Goal: Task Accomplishment & Management: Manage account settings

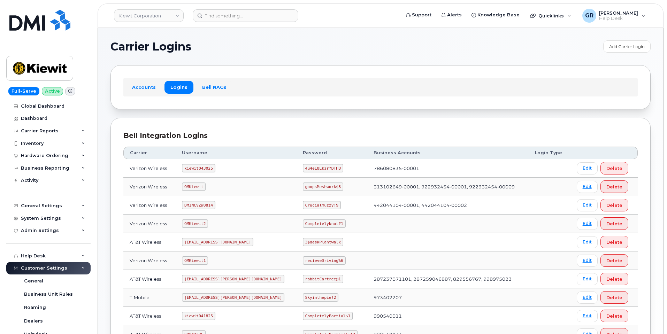
click at [303, 168] on code "4u4eL8Ekzr?DTHU" at bounding box center [323, 168] width 40 height 8
copy code "4u4eL8Ekzr?DTHU"
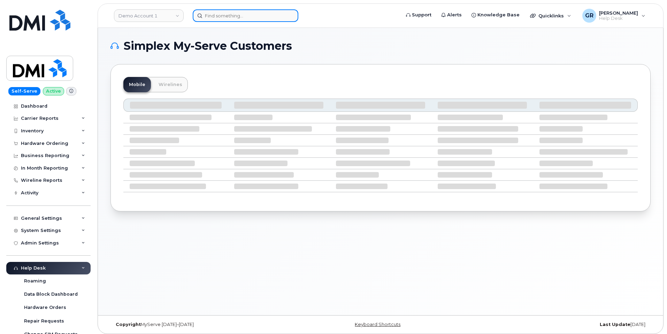
click at [275, 15] on input at bounding box center [246, 15] width 106 height 13
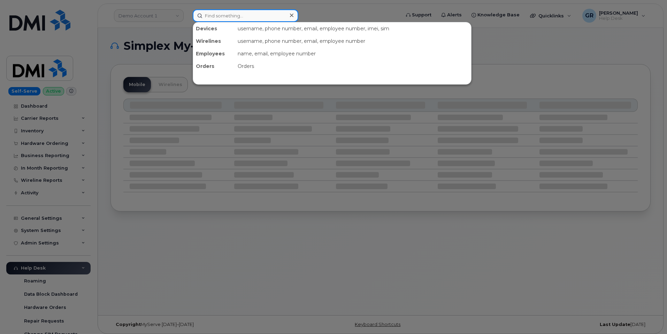
paste input "No.301253"
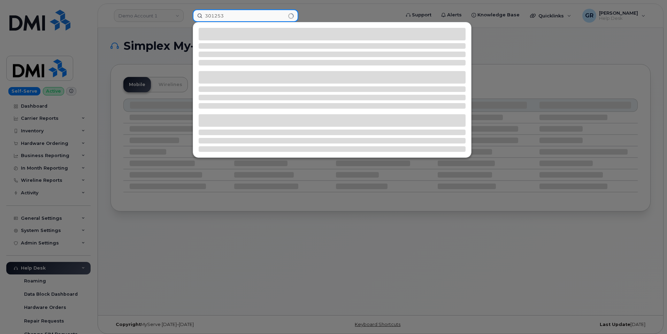
type input "301253"
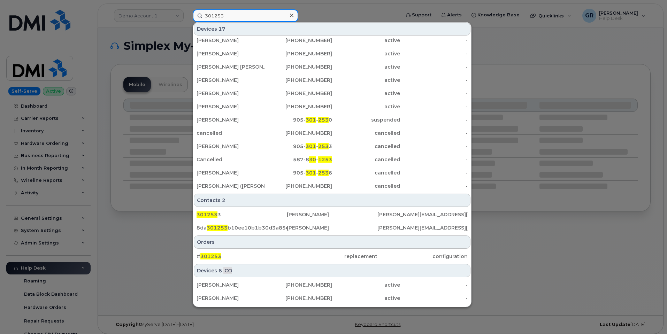
scroll to position [81, 0]
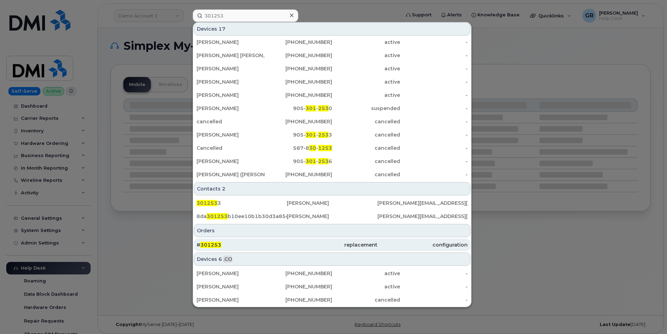
click at [246, 242] on div "# 301253" at bounding box center [241, 244] width 90 height 7
click at [243, 245] on div "# 301253" at bounding box center [241, 244] width 90 height 7
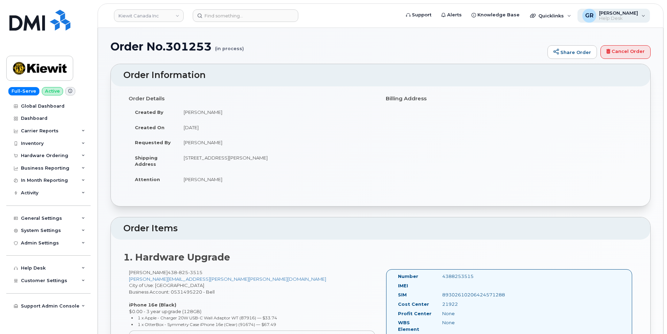
click at [618, 17] on span "Help Desk" at bounding box center [618, 19] width 39 height 6
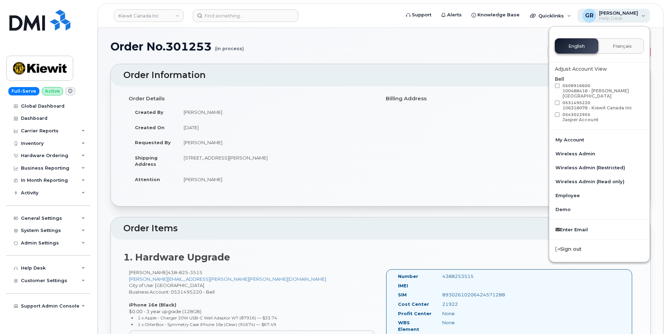
click at [621, 15] on span "[PERSON_NAME]" at bounding box center [618, 13] width 39 height 6
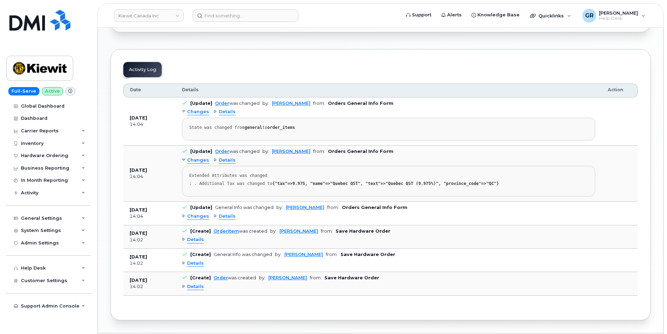
scroll to position [381, 0]
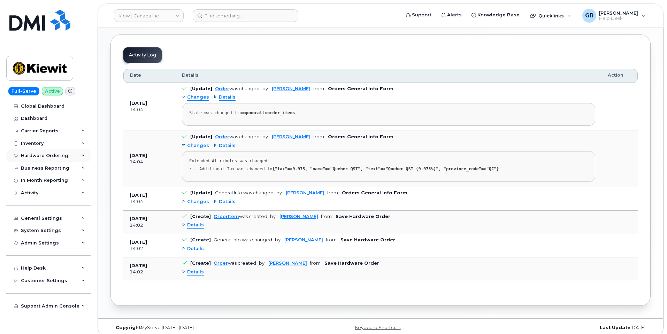
click at [51, 154] on div "Hardware Ordering" at bounding box center [44, 156] width 47 height 6
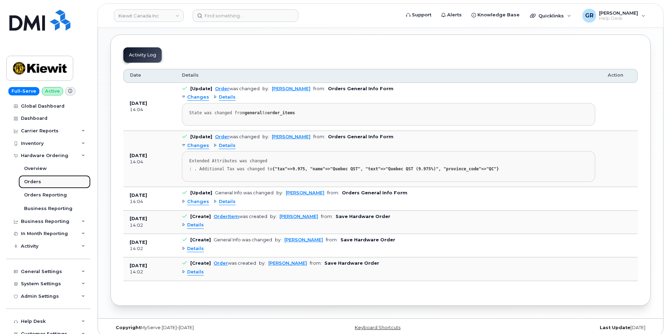
click at [50, 182] on link "Orders" at bounding box center [54, 181] width 72 height 13
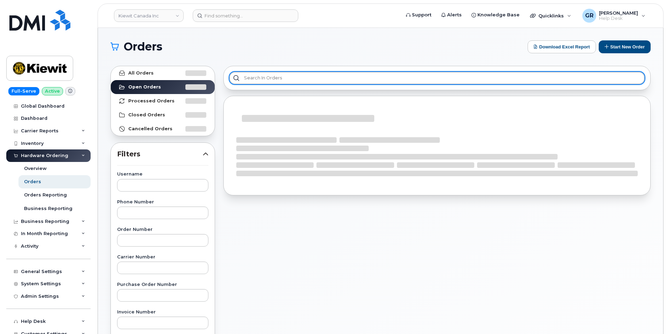
click at [257, 77] on input "text" at bounding box center [436, 78] width 415 height 13
paste input "No.301253"
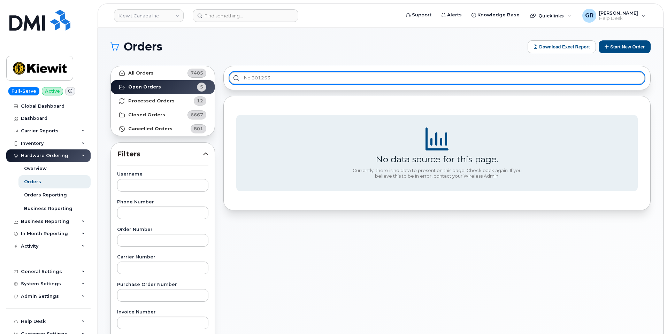
click at [253, 77] on input "No.301253" at bounding box center [436, 78] width 415 height 13
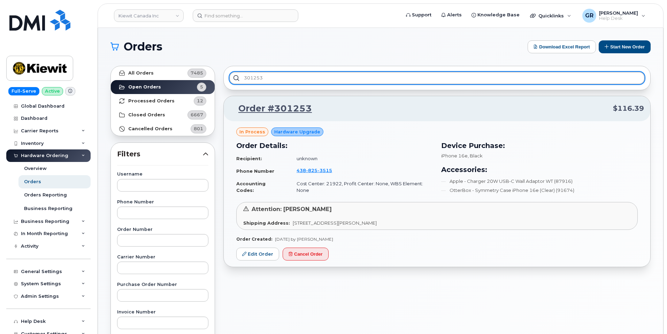
type input "301253"
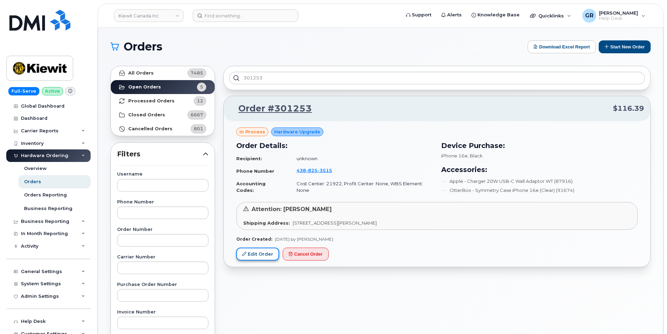
click at [256, 253] on link "Edit Order" at bounding box center [257, 254] width 43 height 13
click at [264, 255] on link "Edit Order" at bounding box center [257, 254] width 43 height 13
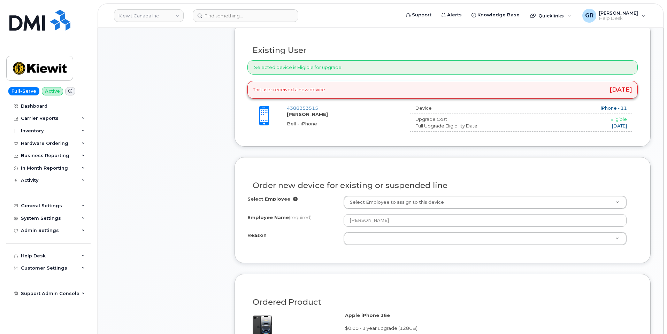
scroll to position [279, 0]
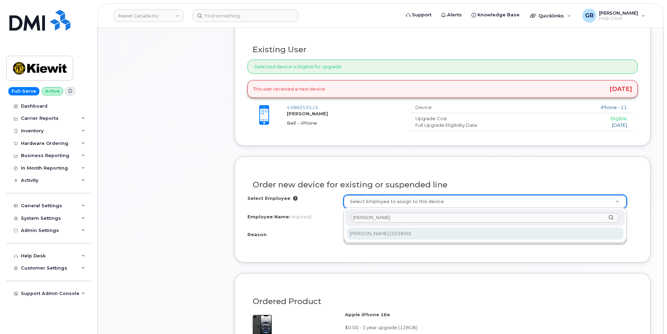
type input "Marie-Andree Roy"
type input "1066015"
type input "Marie-Andree Roy"
select select
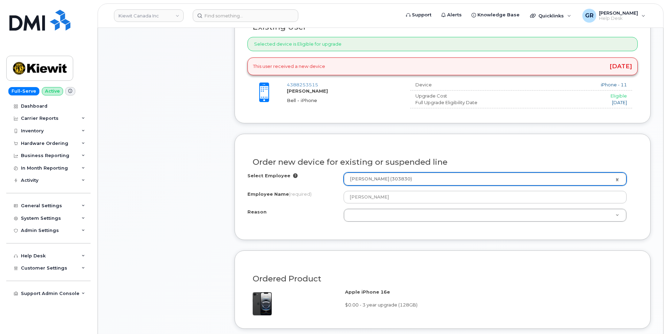
scroll to position [314, 0]
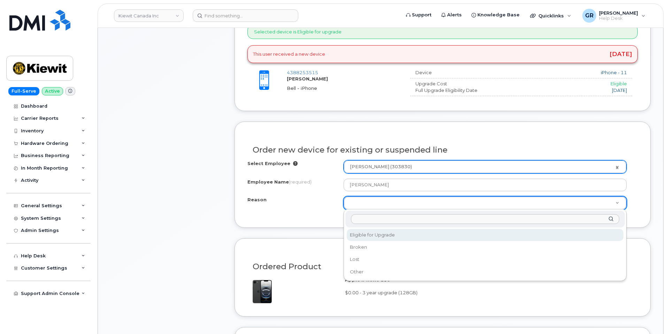
type input "C"
select select "eligible_for_upgrade"
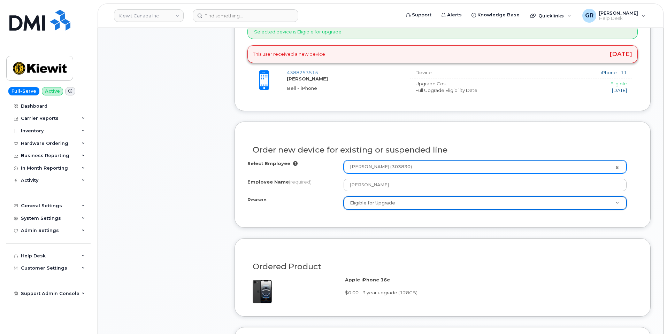
click at [307, 205] on div "Reason" at bounding box center [295, 200] width 96 height 9
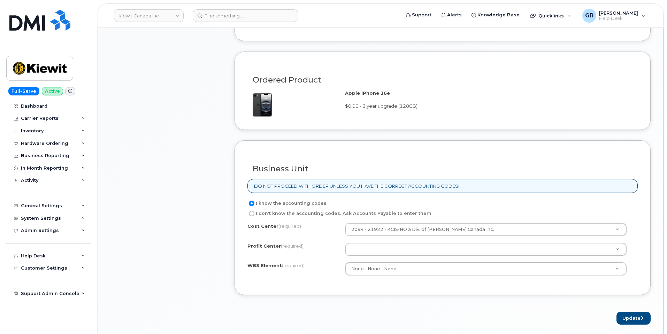
scroll to position [523, 0]
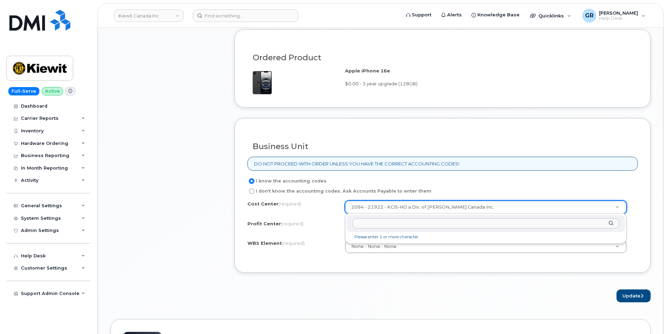
paste input "1031-21564"
type input "1031-21564"
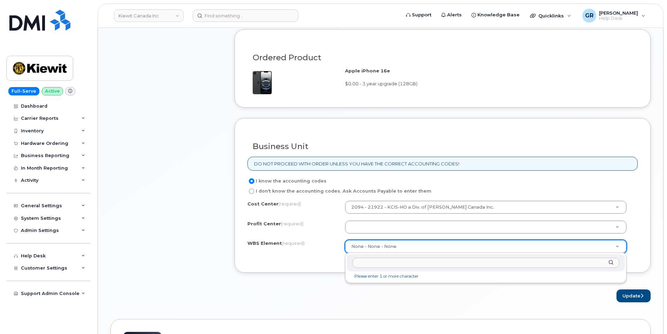
type input "1031-21564"
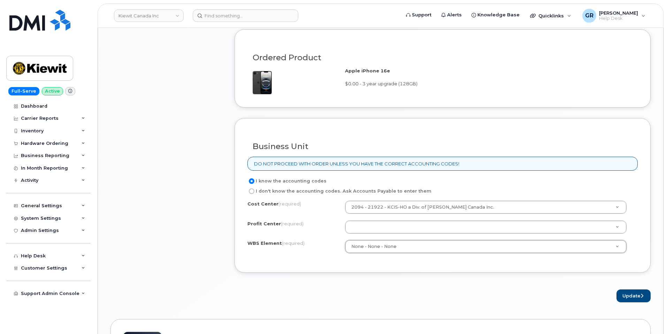
paste input "1031-21564"
type input "1031-21564"
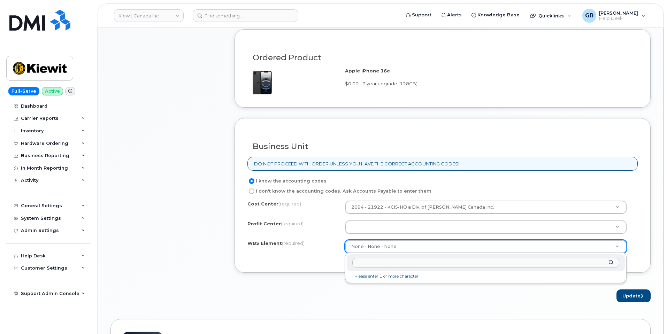
paste input "1031-21564"
click at [364, 261] on input "1031-21564" at bounding box center [485, 263] width 267 height 10
click at [368, 262] on input "1031 -21564" at bounding box center [485, 263] width 267 height 10
type input "1031 - 21564"
drag, startPoint x: 394, startPoint y: 263, endPoint x: 311, endPoint y: 264, distance: 82.6
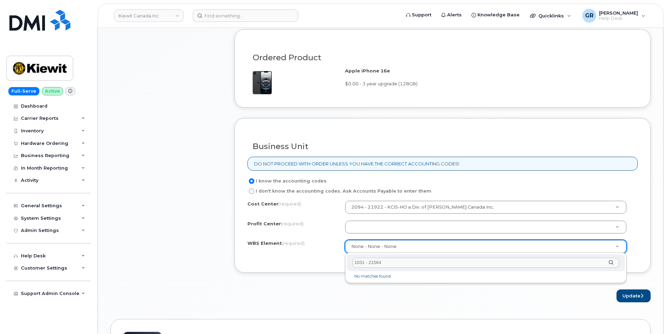
click at [311, 264] on body "Kiewit Canada Inc Support Alerts Knowledge Base Quicklinks Suspend / Cancel Dev…" at bounding box center [333, 51] width 667 height 1148
click at [365, 260] on input "1031 - 21564" at bounding box center [485, 263] width 267 height 10
click at [369, 262] on input "1031 - 21564" at bounding box center [485, 263] width 267 height 10
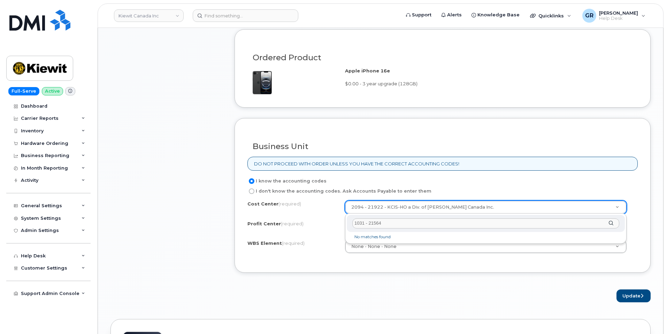
type input "1031 - 21564"
click at [388, 238] on li "No matches found" at bounding box center [485, 236] width 275 height 7
click at [609, 225] on div "1031 - 21564" at bounding box center [486, 223] width 278 height 17
click at [610, 224] on div "1031 - 21564" at bounding box center [486, 223] width 278 height 17
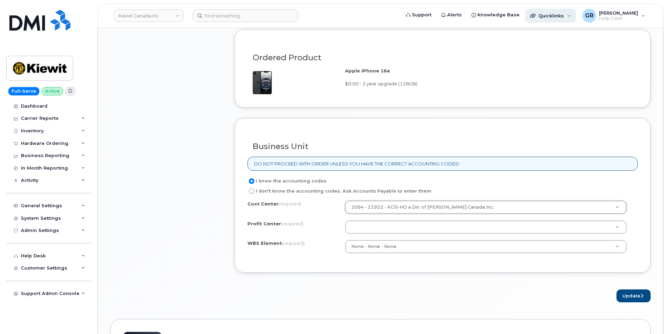
click at [573, 18] on div "Quicklinks" at bounding box center [550, 16] width 51 height 14
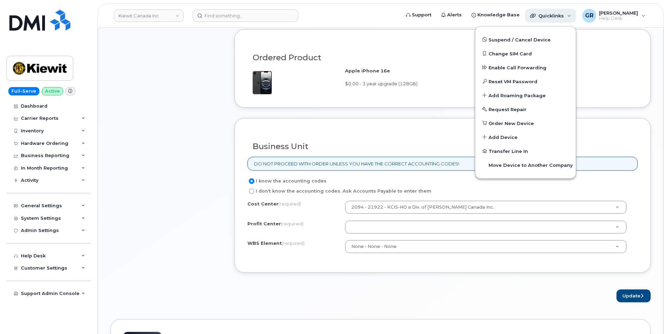
click at [564, 14] on span "Quicklinks" at bounding box center [550, 16] width 25 height 6
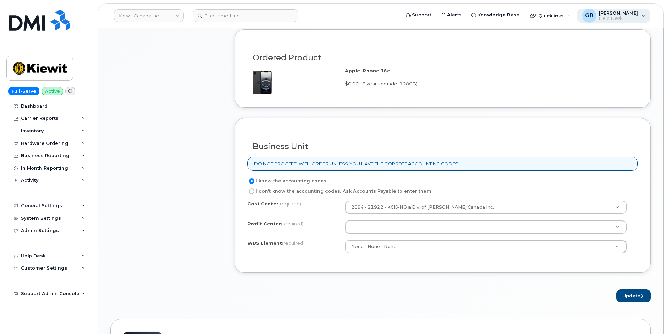
click at [633, 14] on span "[PERSON_NAME]" at bounding box center [618, 13] width 39 height 6
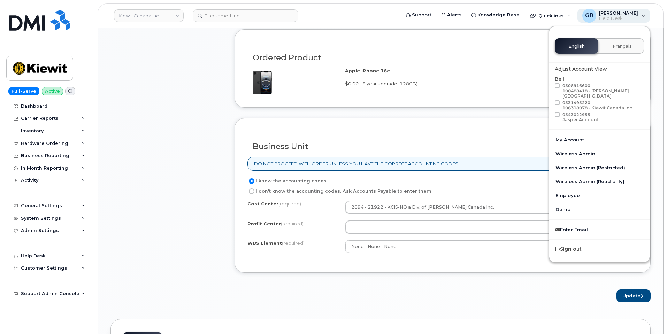
click at [636, 13] on span "[PERSON_NAME]" at bounding box center [618, 13] width 39 height 6
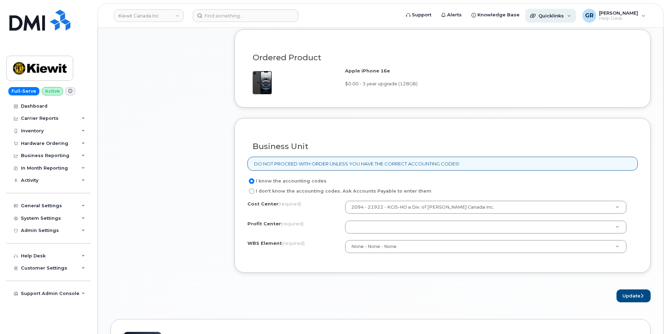
click at [574, 14] on div "Quicklinks" at bounding box center [550, 16] width 51 height 14
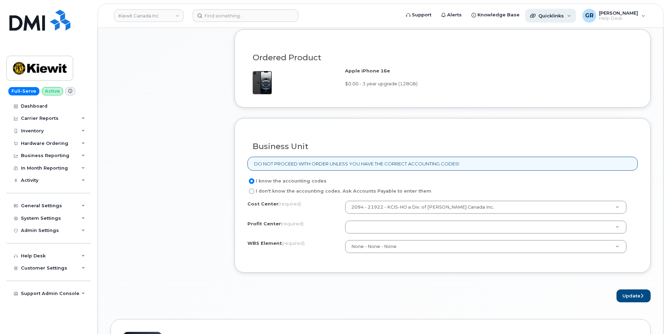
click at [563, 20] on div "Quicklinks" at bounding box center [550, 16] width 51 height 14
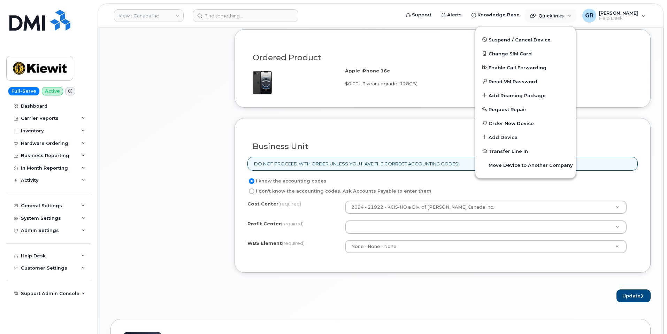
click at [384, 111] on form "Existing User Additional cost to upgrading the device $0.00 Selected device is …" at bounding box center [442, 39] width 416 height 525
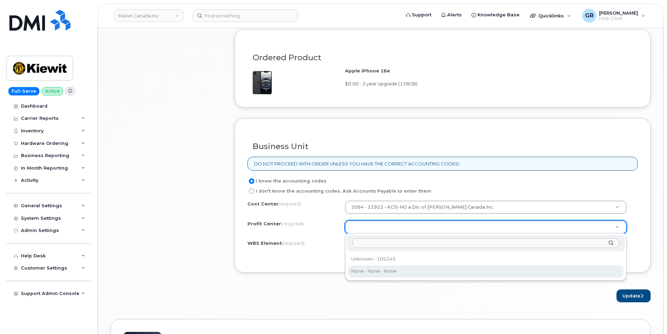
select select "None"
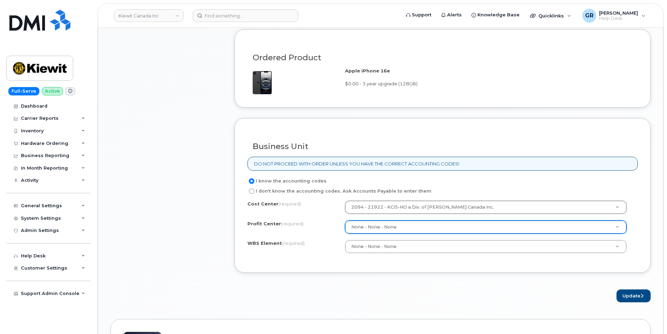
drag, startPoint x: 389, startPoint y: 207, endPoint x: 400, endPoint y: 204, distance: 11.3
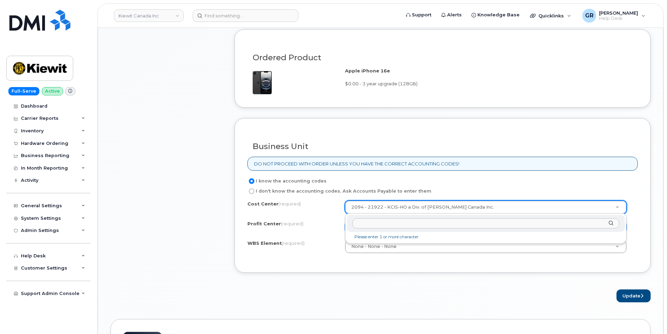
paste input "825-31-26875-26875"
type input "825-31-26875-26875"
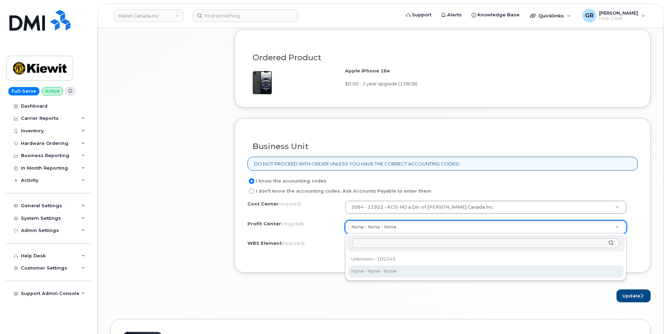
type input "825-31-26875-26875"
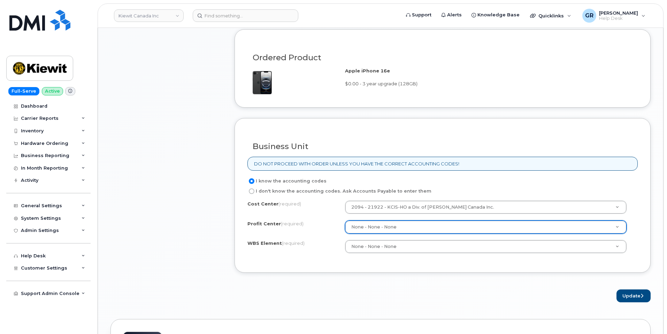
paste input "825-31-26875-26875"
type input "825-31-26875-26875"
click at [553, 14] on span "Quicklinks" at bounding box center [550, 16] width 25 height 6
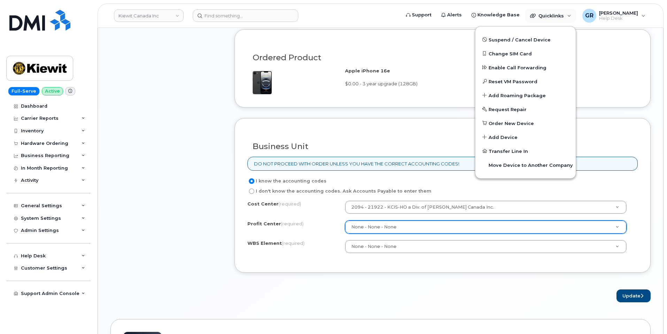
click at [68, 92] on icon at bounding box center [70, 91] width 4 height 4
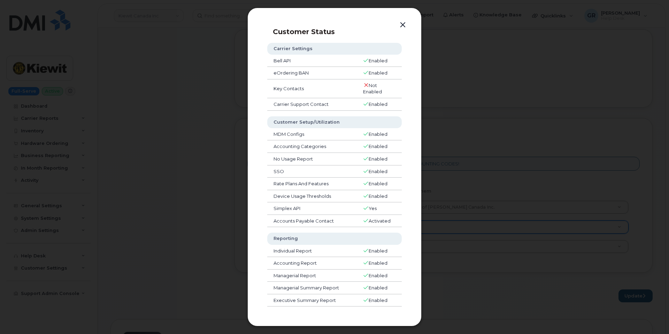
click at [401, 23] on button "button" at bounding box center [402, 25] width 10 height 10
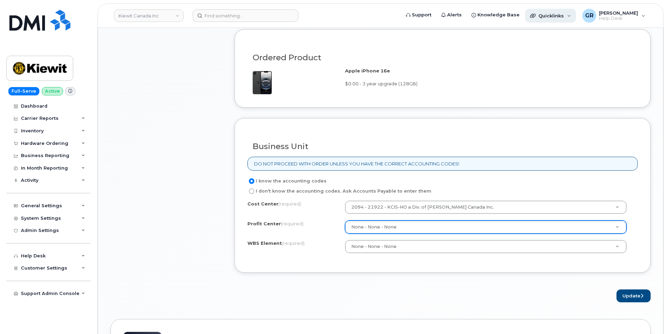
click at [564, 17] on span "Quicklinks" at bounding box center [550, 16] width 25 height 6
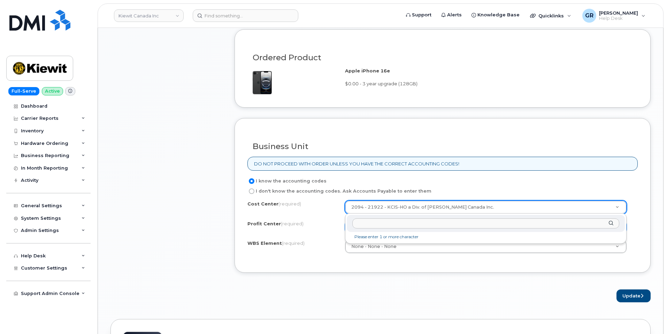
type input "21564.1031"
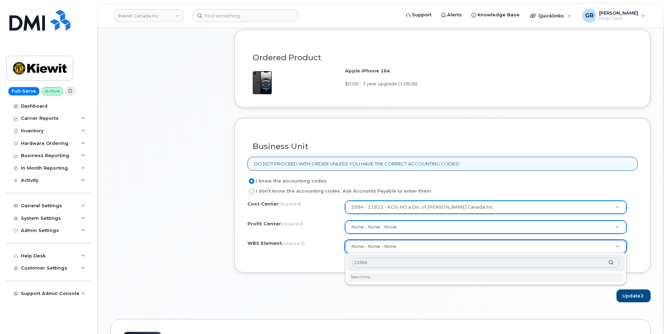
type input "21564"
drag, startPoint x: 354, startPoint y: 265, endPoint x: 315, endPoint y: 258, distance: 39.6
click at [322, 261] on body "Kiewit Canada Inc Support Alerts Knowledge Base Quicklinks Suspend / Cancel Dev…" at bounding box center [333, 51] width 667 height 1148
drag, startPoint x: 369, startPoint y: 264, endPoint x: 337, endPoint y: 264, distance: 32.1
click at [337, 264] on body "Kiewit Canada Inc Support Alerts Knowledge Base Quicklinks Suspend / Cancel Dev…" at bounding box center [333, 51] width 667 height 1148
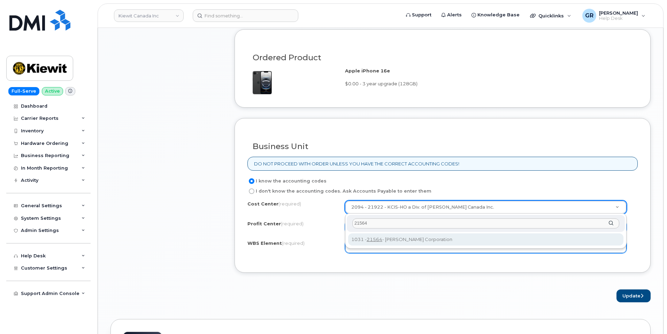
type input "21564"
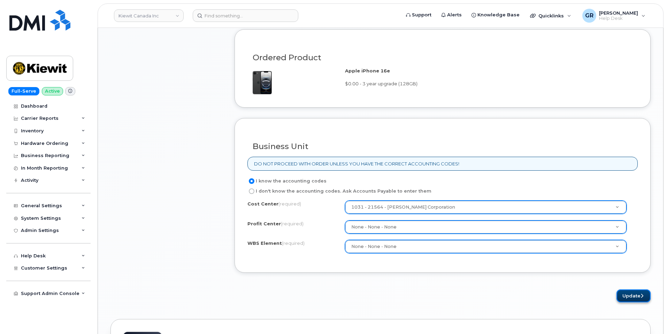
click at [630, 297] on button "Update" at bounding box center [633, 296] width 34 height 13
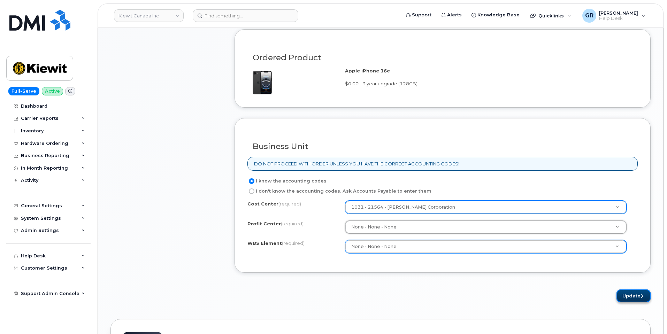
click at [629, 294] on button "Update" at bounding box center [633, 296] width 34 height 13
click at [309, 224] on div "Profit Center (required)" at bounding box center [296, 225] width 98 height 9
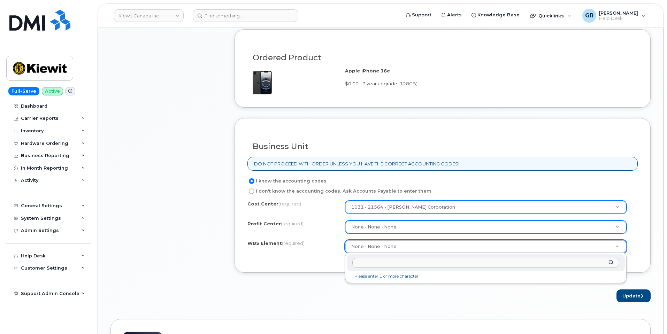
click at [375, 264] on input "text" at bounding box center [485, 263] width 267 height 10
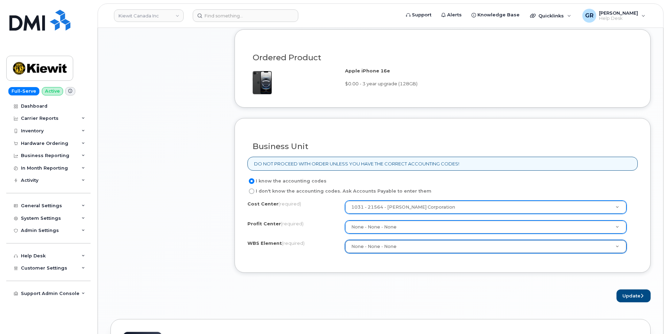
drag, startPoint x: 322, startPoint y: 273, endPoint x: 335, endPoint y: 262, distance: 18.1
click at [632, 294] on button "Update" at bounding box center [633, 296] width 34 height 13
click at [388, 290] on div "Update" at bounding box center [442, 296] width 416 height 13
click at [468, 283] on form "Existing User Additional cost to upgrading the device $0.00 Selected device is …" at bounding box center [442, 39] width 416 height 525
click at [395, 276] on form "Existing User Additional cost to upgrading the device $0.00 Selected device is …" at bounding box center [442, 39] width 416 height 525
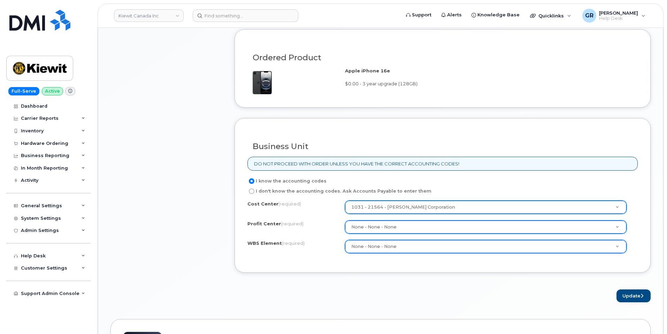
click at [393, 271] on div "Business Unit DO NOT PROCEED WITH ORDER UNLESS YOU HAVE THE CORRECT ACCOUNTING …" at bounding box center [442, 195] width 416 height 155
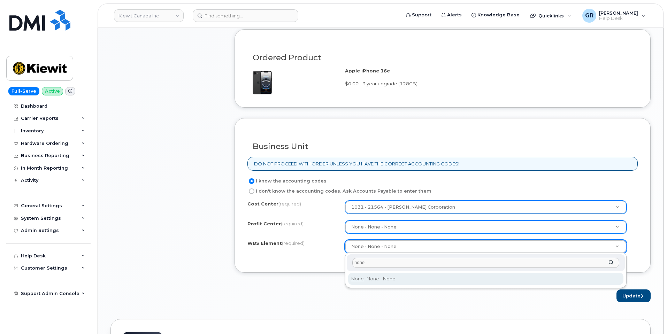
type input "none"
type input "None"
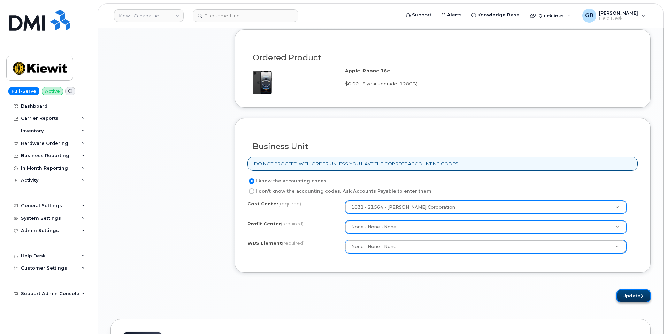
click at [632, 295] on button "Update" at bounding box center [633, 296] width 34 height 13
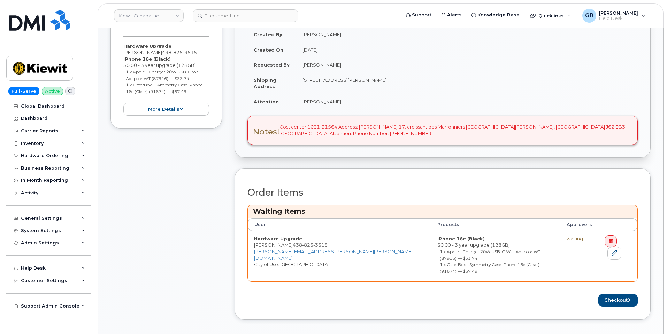
scroll to position [174, 0]
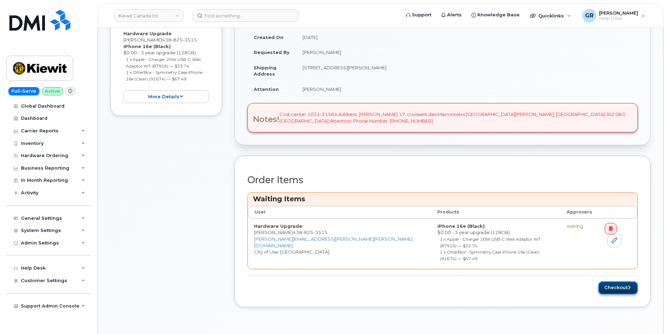
click at [612, 281] on button "Checkout" at bounding box center [617, 287] width 39 height 13
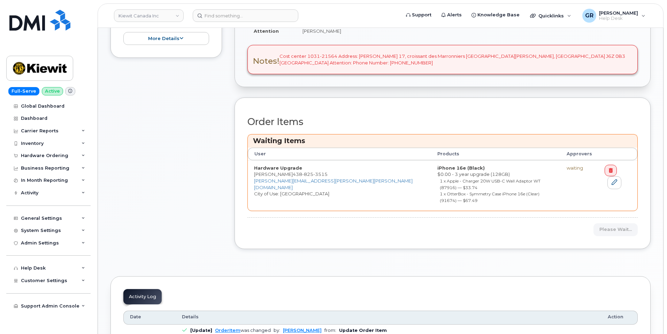
scroll to position [244, 0]
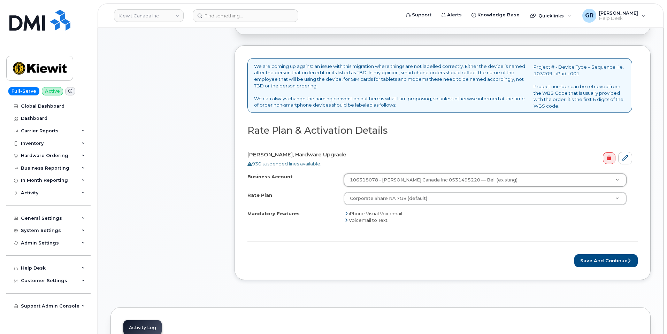
scroll to position [244, 0]
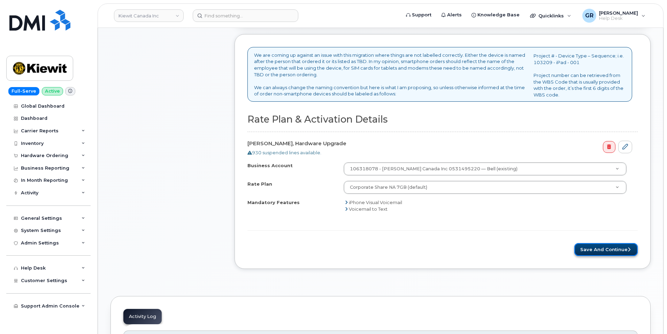
click at [594, 247] on button "Save and Continue" at bounding box center [605, 249] width 63 height 13
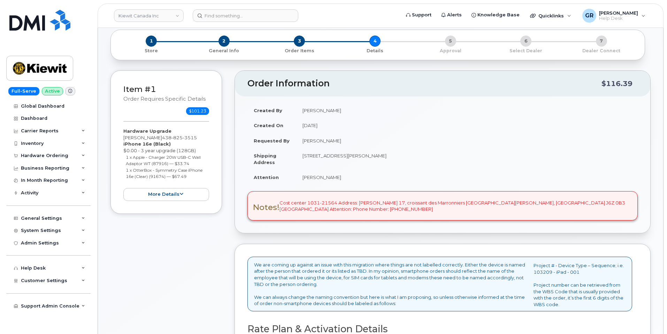
scroll to position [0, 0]
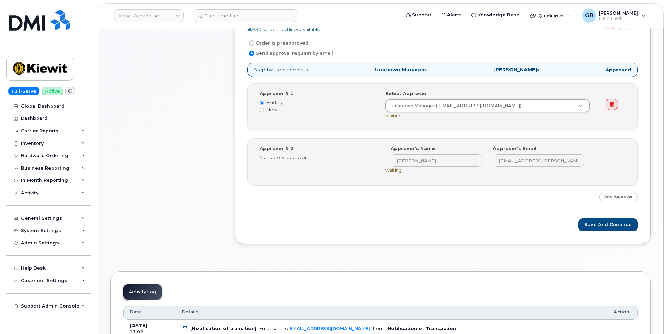
scroll to position [279, 0]
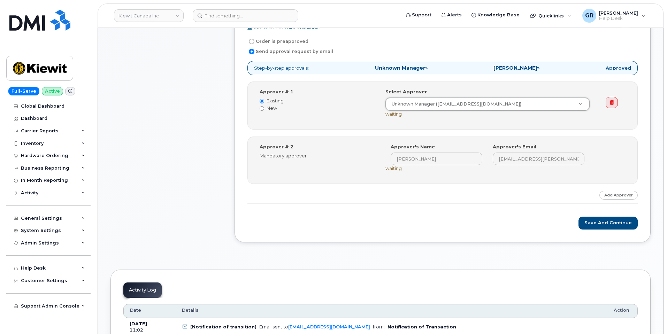
drag, startPoint x: 489, startPoint y: 216, endPoint x: 491, endPoint y: 212, distance: 3.8
click at [490, 215] on form "Marie-Andree Roy, Hardware Upgrade 930 suspended lines available. Order is prea…" at bounding box center [442, 120] width 390 height 217
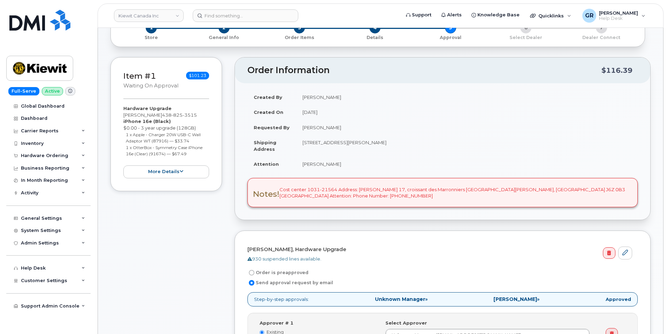
scroll to position [35, 0]
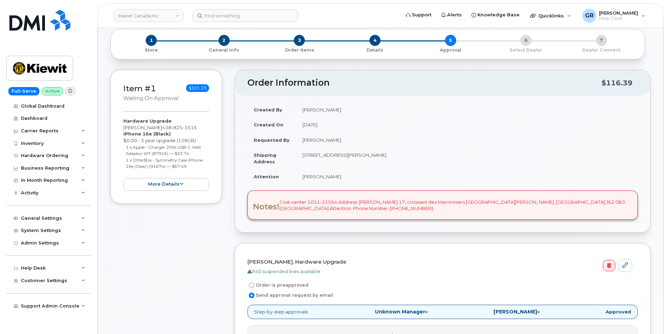
drag, startPoint x: 343, startPoint y: 178, endPoint x: 303, endPoint y: 178, distance: 40.8
click at [303, 178] on td "[PERSON_NAME]" at bounding box center [466, 176] width 341 height 15
copy td "[PERSON_NAME]"
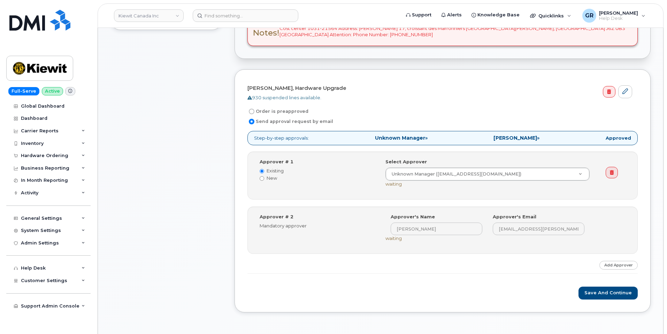
scroll to position [209, 0]
click at [408, 138] on strong "Unknown Manager" at bounding box center [400, 137] width 50 height 6
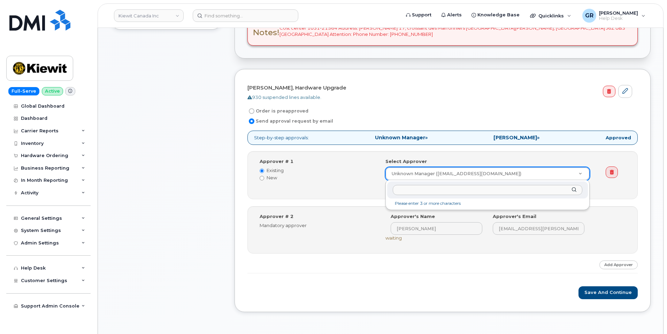
click at [421, 186] on input "text" at bounding box center [488, 190] width 190 height 10
click at [575, 190] on div at bounding box center [487, 190] width 201 height 17
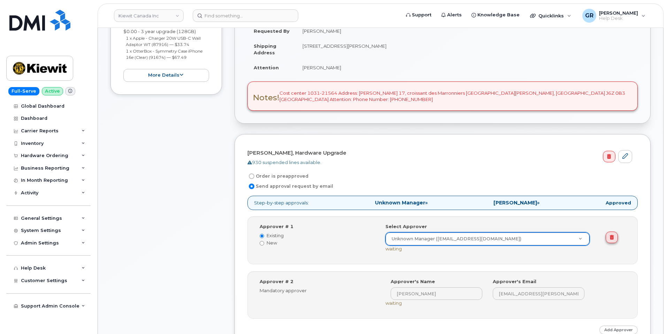
scroll to position [174, 0]
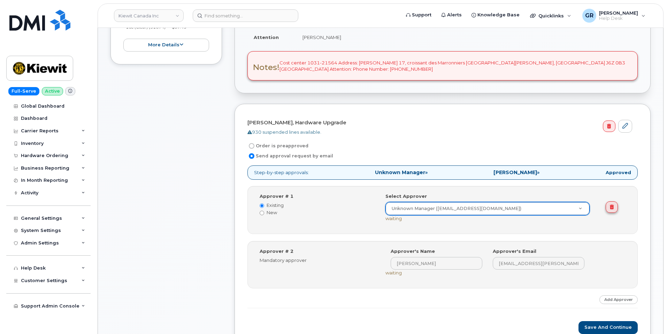
click at [613, 208] on icon at bounding box center [612, 207] width 4 height 5
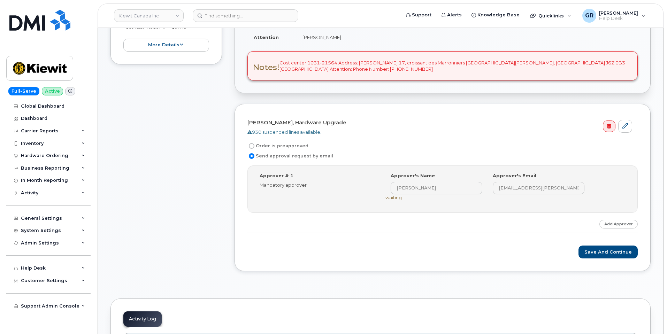
click at [345, 222] on div "Step-by-step approvals: Paul Andrews » Approved Approver # 1 Mandatory approver…" at bounding box center [442, 199] width 390 height 68
click at [601, 252] on button "Save and Continue" at bounding box center [607, 252] width 59 height 13
click at [488, 191] on div "Approver's Email PAULE.ANDREWS@KIEWIT.COM" at bounding box center [538, 183] width 102 height 22
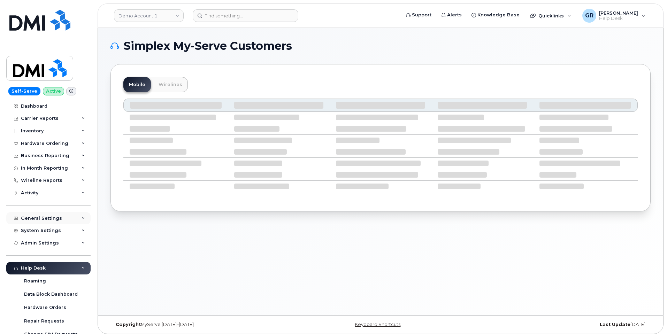
click at [58, 219] on div "General Settings" at bounding box center [41, 219] width 41 height 6
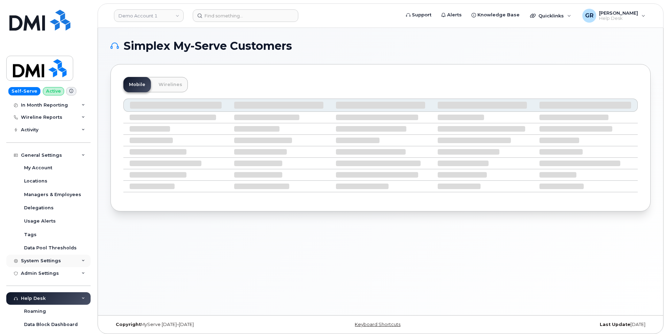
scroll to position [70, 0]
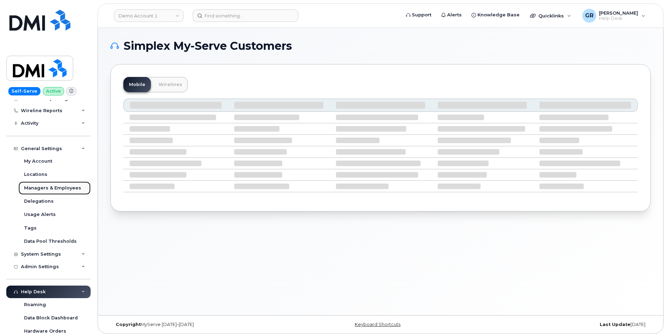
click at [54, 187] on div "Managers & Employees" at bounding box center [52, 188] width 57 height 6
click at [67, 187] on div "Managers & Employees" at bounding box center [52, 188] width 57 height 6
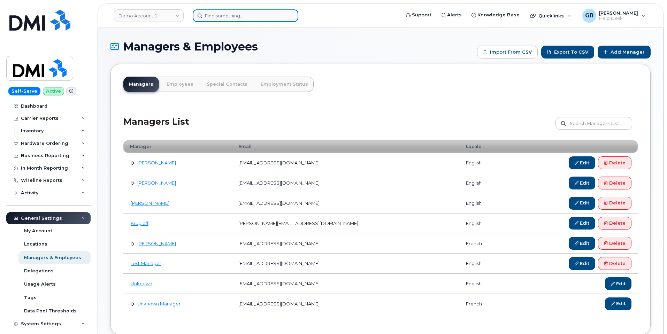
click at [218, 11] on input at bounding box center [246, 15] width 106 height 13
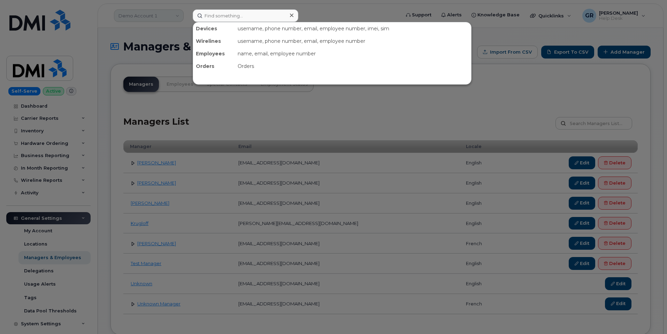
click at [173, 15] on div at bounding box center [333, 167] width 667 height 334
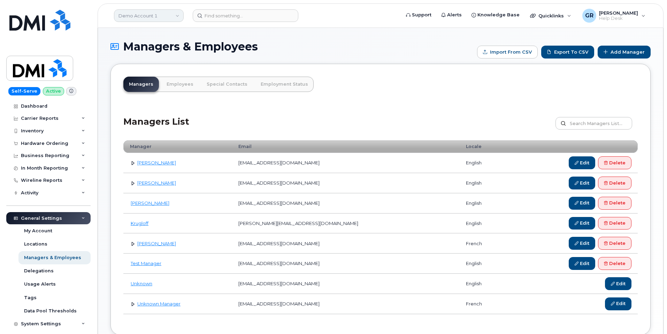
click at [171, 13] on link "Demo Account 1" at bounding box center [149, 15] width 70 height 13
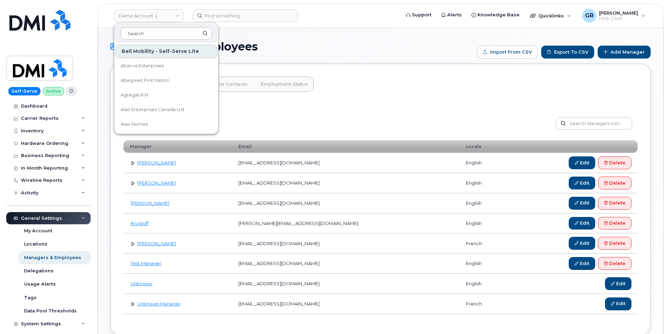
click at [187, 38] on input at bounding box center [166, 33] width 91 height 13
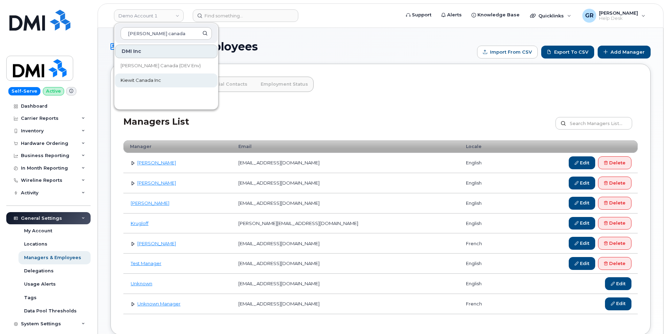
type input "[PERSON_NAME] canada"
click at [174, 78] on link "Kiewit Canada Inc" at bounding box center [166, 81] width 102 height 14
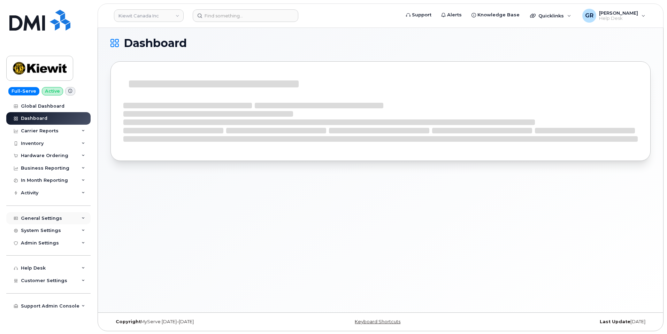
scroll to position [3, 0]
click at [61, 217] on div "General Settings" at bounding box center [48, 218] width 84 height 13
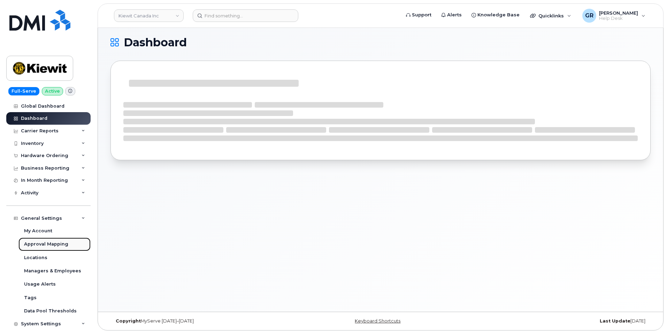
click at [63, 243] on div "Approval Mapping" at bounding box center [46, 244] width 44 height 6
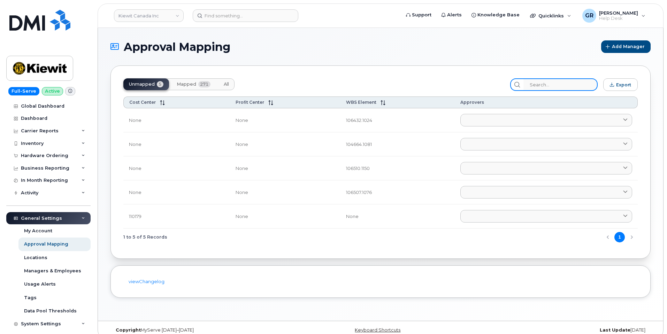
click at [546, 83] on input "search" at bounding box center [560, 84] width 74 height 13
type input "A"
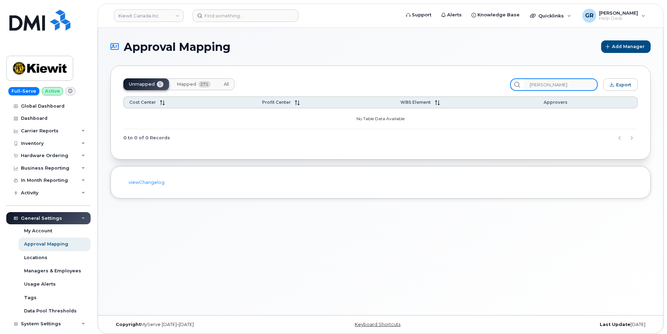
paste input "é"
type input "[PERSON_NAME]"
click at [190, 82] on span "Mapped" at bounding box center [187, 85] width 20 height 6
click at [153, 83] on span "Unmapped" at bounding box center [142, 85] width 26 height 6
click at [191, 79] on button "Mapped 271" at bounding box center [193, 84] width 45 height 12
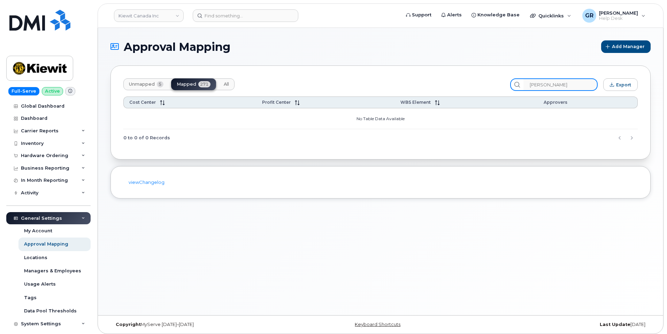
click at [566, 84] on input "[PERSON_NAME]" at bounding box center [560, 84] width 74 height 13
click at [219, 78] on div "Unmapped 5 Mapped 271 All" at bounding box center [178, 84] width 111 height 12
click at [225, 82] on span "All" at bounding box center [226, 85] width 5 height 6
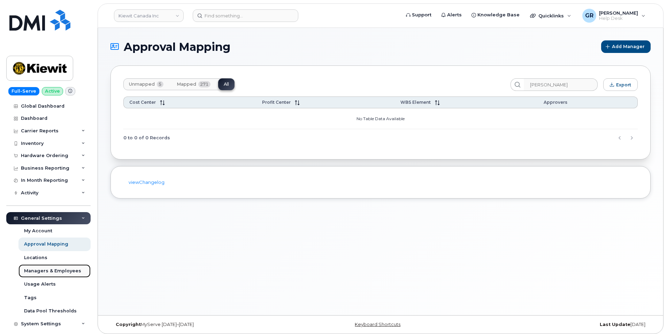
click at [62, 271] on div "Managers & Employees" at bounding box center [52, 271] width 57 height 6
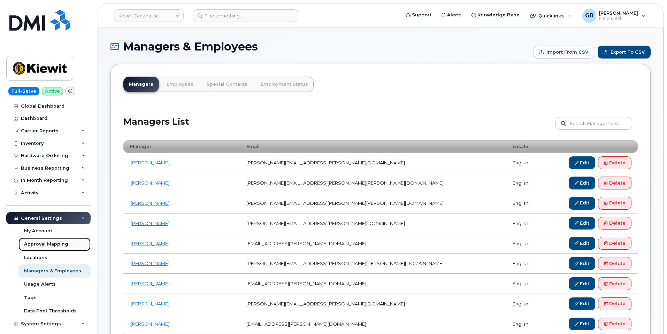
click at [63, 246] on div "Approval Mapping" at bounding box center [46, 244] width 44 height 6
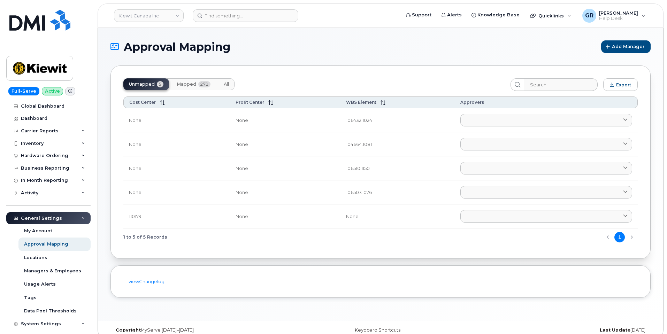
click at [183, 84] on span "Mapped" at bounding box center [187, 85] width 20 height 6
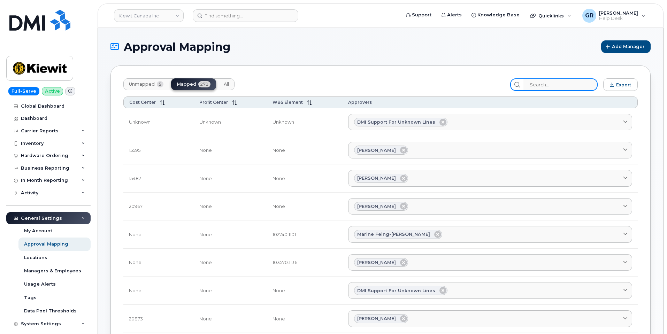
click at [560, 85] on input "search" at bounding box center [560, 84] width 74 height 13
paste input "1031 - 21564"
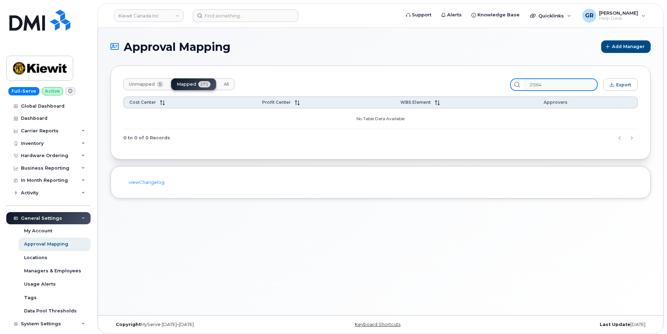
click at [574, 83] on input "21564" at bounding box center [560, 84] width 74 height 13
click at [572, 85] on input "21564" at bounding box center [560, 84] width 74 height 13
click at [573, 83] on input "21564" at bounding box center [560, 84] width 74 height 13
drag, startPoint x: 573, startPoint y: 83, endPoint x: 505, endPoint y: 85, distance: 67.3
click at [505, 85] on div "Unmapped 5 Mapped 271 All 21564 Export" at bounding box center [380, 84] width 514 height 13
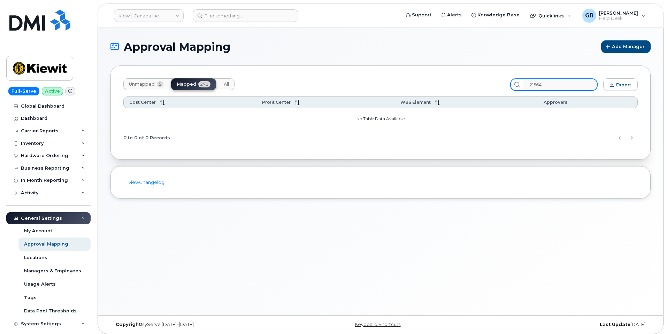
click at [565, 86] on input "21564" at bounding box center [560, 84] width 74 height 13
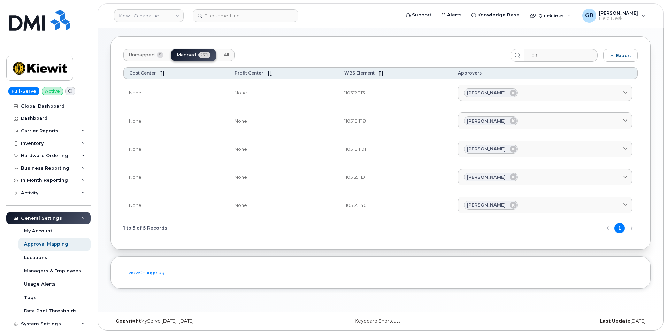
click at [144, 52] on button "Unmapped 5" at bounding box center [146, 55] width 46 height 12
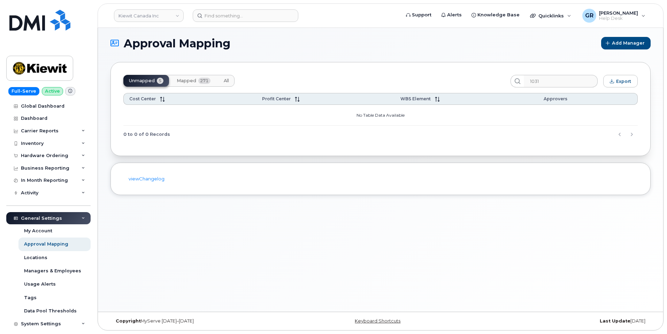
click at [568, 69] on div "Unmapped 5 Mapped 271 All 1031 Export Cost Center Profit Center WBS Element App…" at bounding box center [380, 109] width 540 height 94
click at [560, 79] on input "1031" at bounding box center [560, 81] width 74 height 13
click at [200, 80] on span "271" at bounding box center [204, 81] width 12 height 6
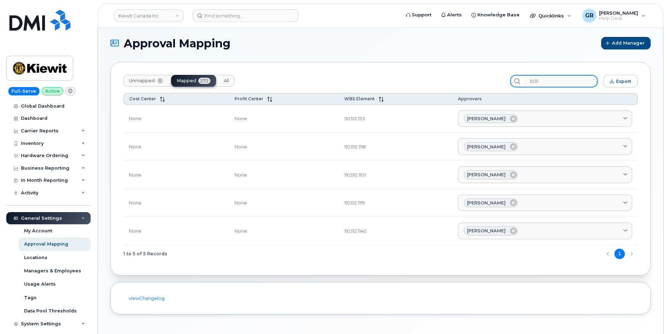
click at [556, 83] on input "1031" at bounding box center [560, 81] width 74 height 13
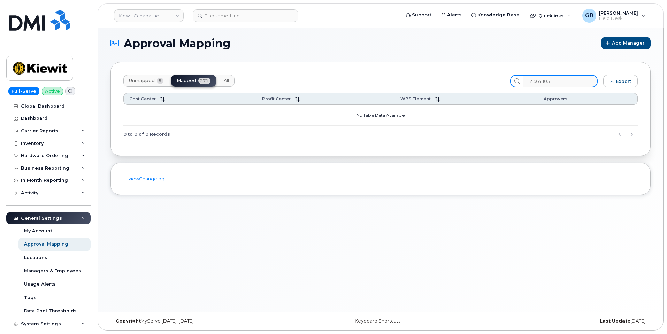
drag, startPoint x: 576, startPoint y: 82, endPoint x: 551, endPoint y: 81, distance: 25.1
click at [551, 81] on input "21564.1031" at bounding box center [560, 81] width 74 height 13
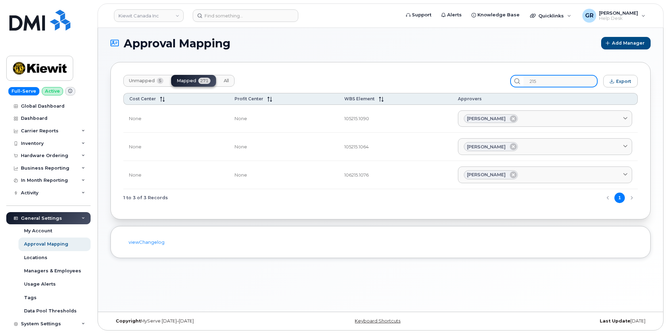
drag, startPoint x: 551, startPoint y: 83, endPoint x: 508, endPoint y: 82, distance: 43.2
click at [510, 83] on div "Unmapped 5 Mapped 271 All 215 Export" at bounding box center [380, 81] width 514 height 13
paste input "094 - 21922"
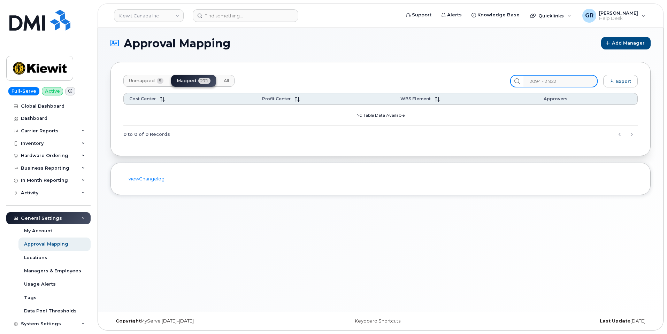
click at [554, 83] on input "2094 - 21922" at bounding box center [560, 81] width 74 height 13
drag, startPoint x: 572, startPoint y: 82, endPoint x: 510, endPoint y: 82, distance: 62.7
click at [510, 82] on div "Unmapped 5 Mapped 271 All 2094 - 21922 Export" at bounding box center [380, 81] width 514 height 13
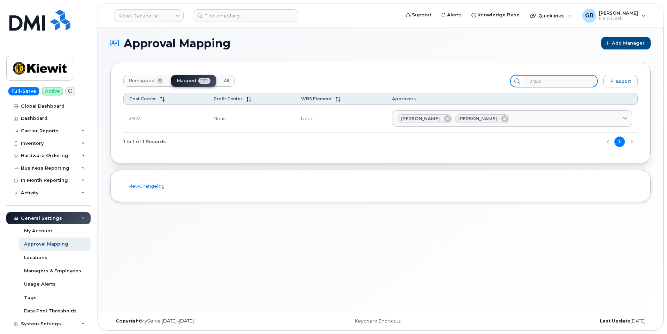
drag, startPoint x: 553, startPoint y: 78, endPoint x: 496, endPoint y: 79, distance: 56.4
click at [496, 79] on div "Unmapped 5 Mapped 271 All 21922 Export" at bounding box center [380, 81] width 514 height 13
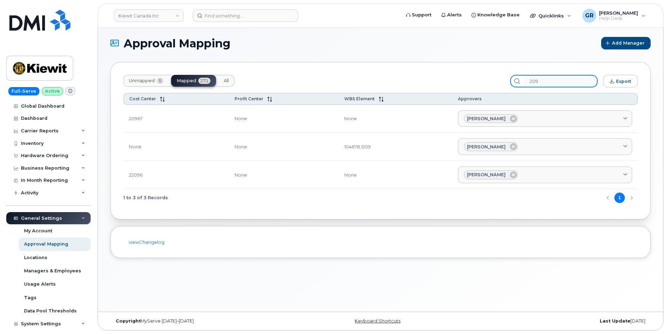
type input "2094"
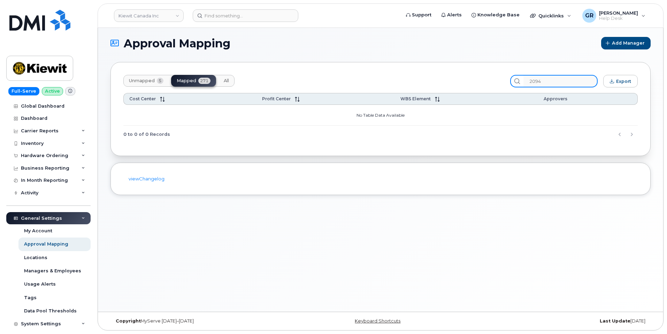
drag, startPoint x: 549, startPoint y: 82, endPoint x: 471, endPoint y: 50, distance: 84.4
click at [501, 82] on div "Unmapped 5 Mapped 271 All 2094 Export" at bounding box center [380, 81] width 514 height 13
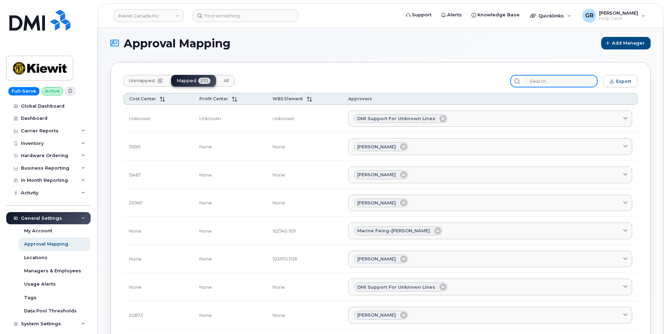
click at [548, 79] on input "search" at bounding box center [560, 81] width 74 height 13
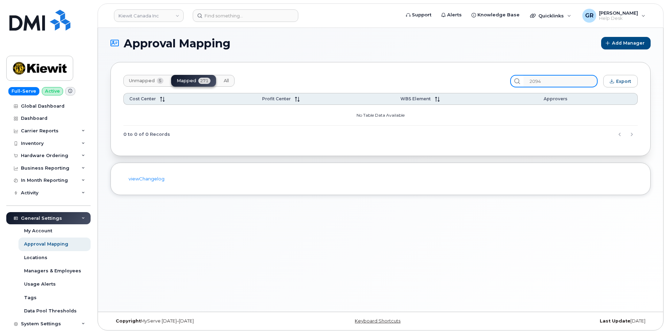
drag, startPoint x: 565, startPoint y: 84, endPoint x: 491, endPoint y: 85, distance: 74.6
click at [491, 85] on div "Unmapped 5 Mapped 271 All 2094 Export" at bounding box center [380, 81] width 514 height 13
type input "2"
type input "1"
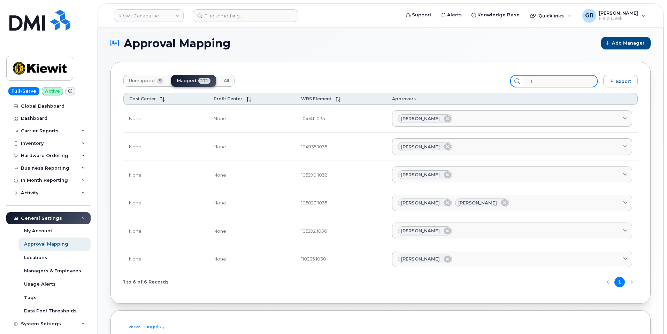
type input "."
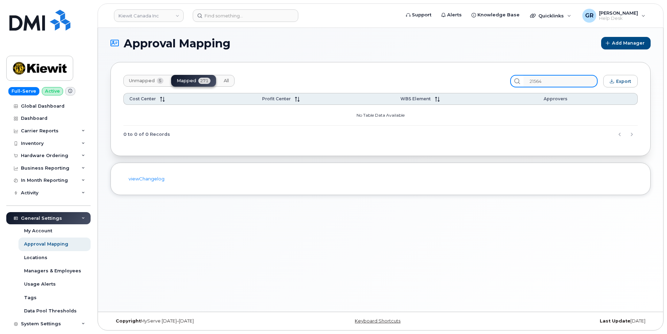
type input "21564"
click at [148, 83] on span "Unmapped" at bounding box center [142, 81] width 26 height 6
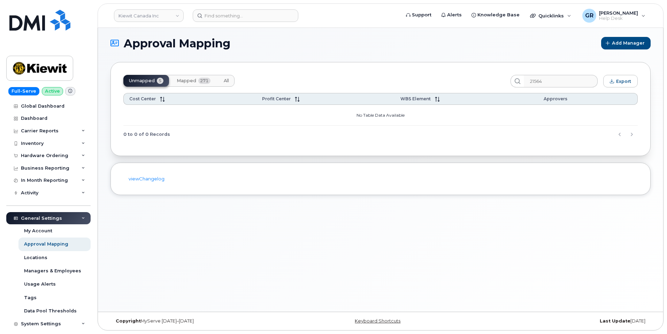
click at [225, 78] on span "All" at bounding box center [226, 81] width 5 height 6
click at [187, 82] on span "Mapped" at bounding box center [187, 81] width 20 height 6
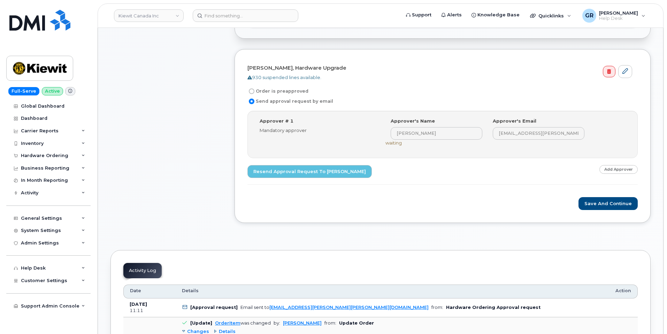
scroll to position [244, 0]
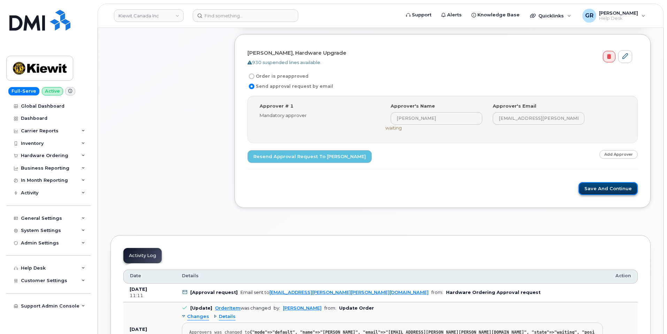
click at [617, 191] on button "Save and Continue" at bounding box center [607, 188] width 59 height 13
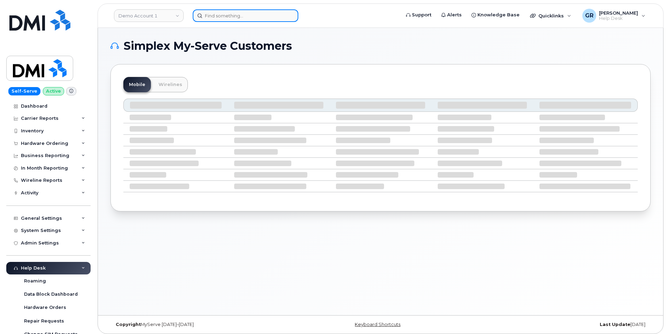
click at [238, 18] on input at bounding box center [246, 15] width 106 height 13
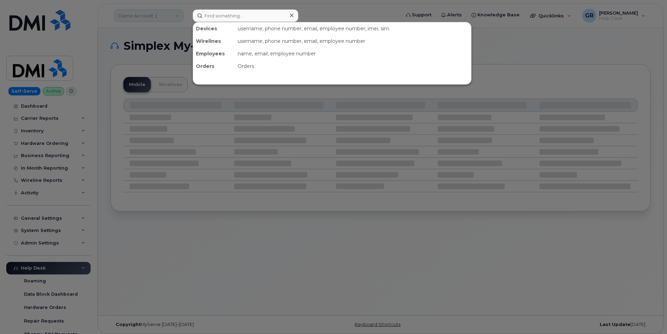
drag, startPoint x: 129, startPoint y: 36, endPoint x: 157, endPoint y: 10, distance: 37.7
click at [130, 34] on div at bounding box center [333, 167] width 667 height 334
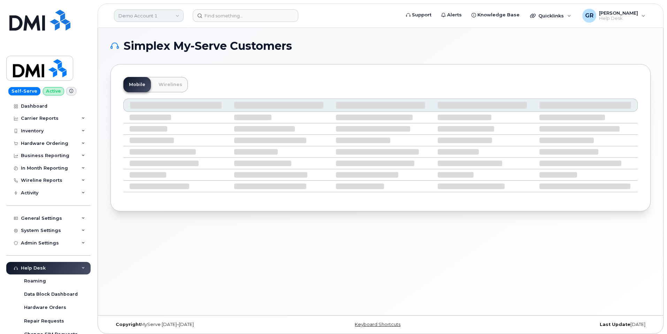
click at [160, 11] on link "Demo Account 1" at bounding box center [149, 15] width 70 height 13
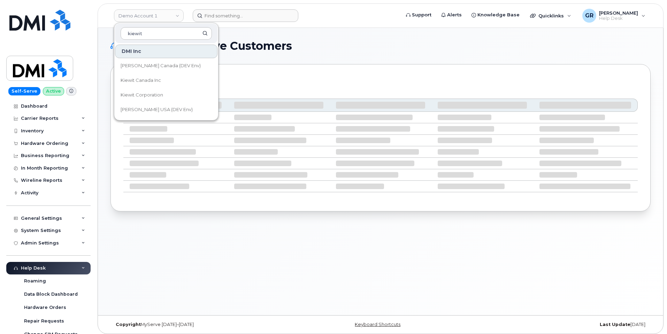
type input "kiewit"
click at [249, 16] on input at bounding box center [246, 15] width 106 height 13
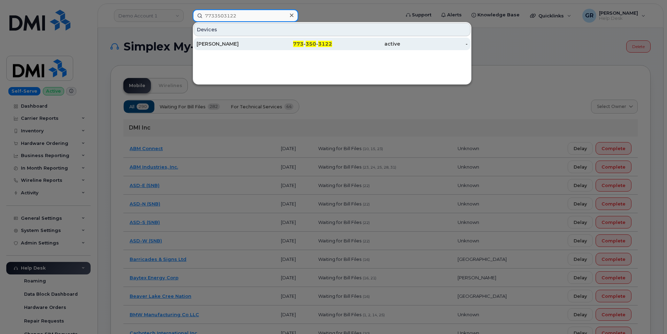
type input "7733503122"
click at [240, 47] on div "Douglas Richard" at bounding box center [230, 43] width 68 height 7
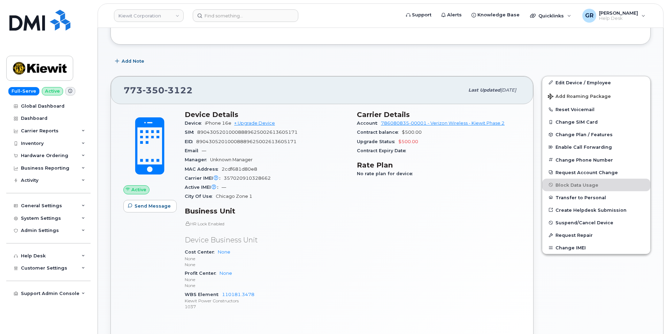
scroll to position [139, 0]
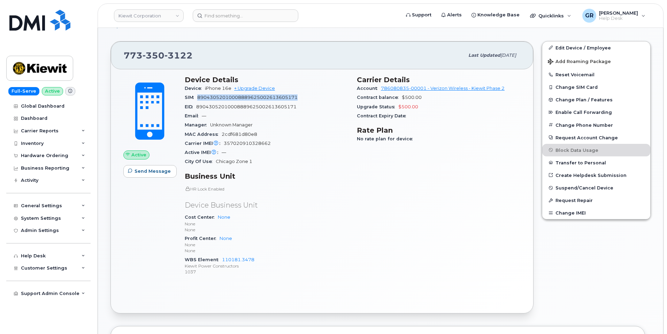
drag, startPoint x: 199, startPoint y: 98, endPoint x: 306, endPoint y: 98, distance: 107.7
click at [306, 98] on div "SIM 89043052010008889625002613605171" at bounding box center [267, 97] width 164 height 9
click at [268, 121] on div "Manager Unknown Manager" at bounding box center [267, 125] width 164 height 9
drag, startPoint x: 225, startPoint y: 144, endPoint x: 282, endPoint y: 144, distance: 57.1
click at [282, 144] on div "Carrier IMEI Carrier IMEI is reported during the last billing cycle or change o…" at bounding box center [267, 143] width 164 height 9
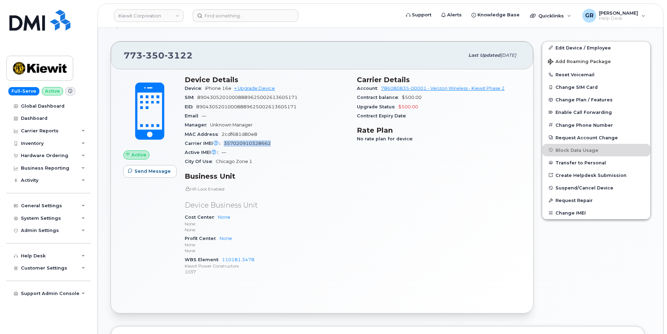
copy span "357020910328662"
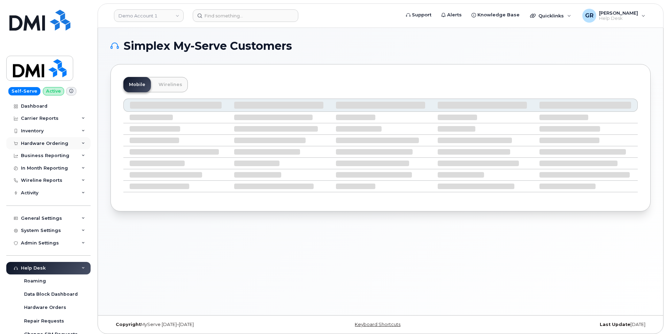
click at [67, 145] on div "Hardware Ordering" at bounding box center [48, 143] width 84 height 13
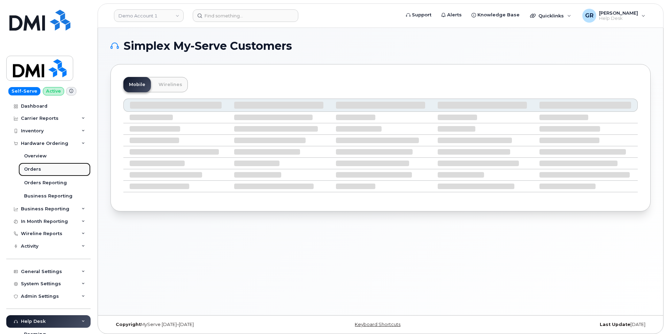
click at [56, 169] on link "Orders" at bounding box center [54, 169] width 72 height 13
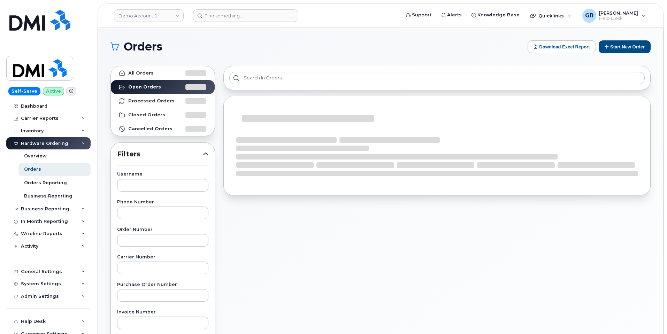
click at [177, 3] on div "Demo Account 1 Support Alerts Knowledge Base Quicklinks Suspend / Cancel Device…" at bounding box center [381, 15] width 566 height 24
click at [172, 16] on link "Demo Account 1" at bounding box center [149, 15] width 70 height 13
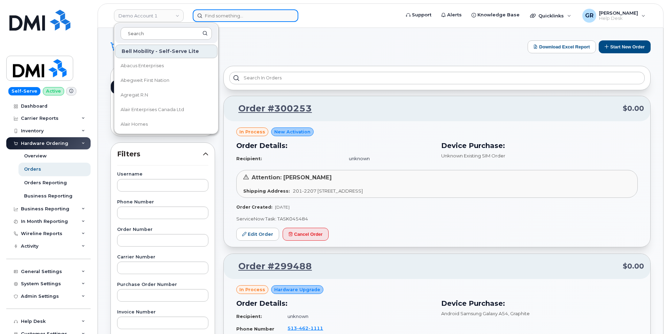
click at [239, 18] on input at bounding box center [246, 15] width 106 height 13
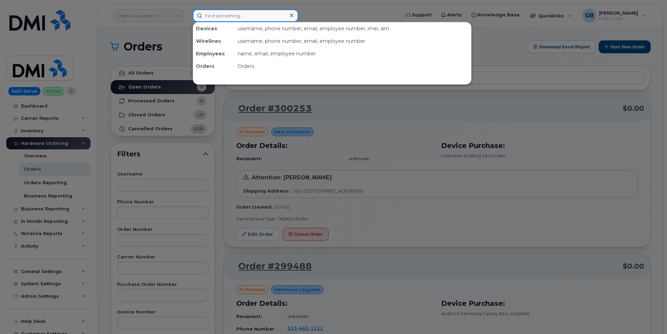
paste input "301253"
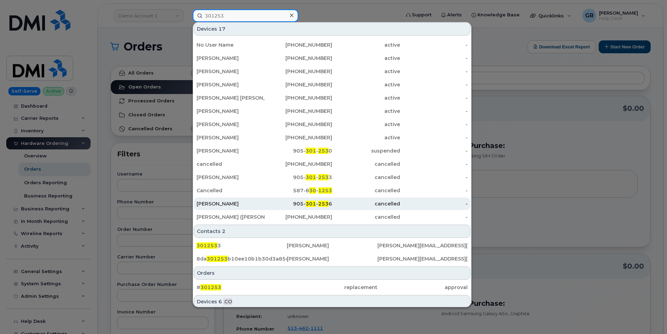
scroll to position [81, 0]
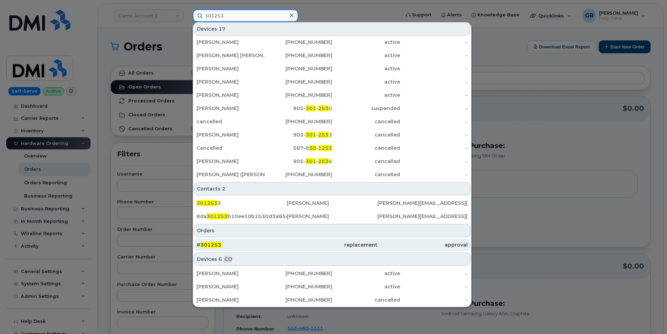
type input "301253"
click at [289, 243] on div "replacement" at bounding box center [332, 244] width 90 height 7
click at [289, 242] on div "replacement" at bounding box center [332, 244] width 90 height 7
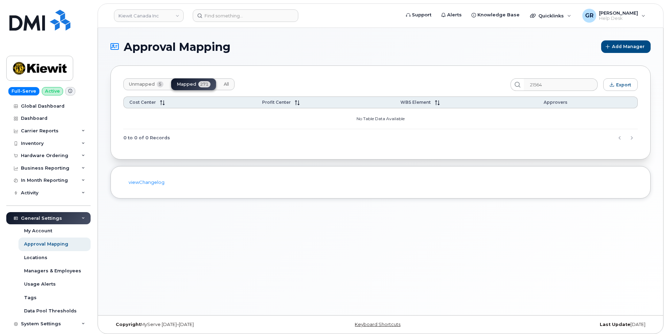
scroll to position [3, 0]
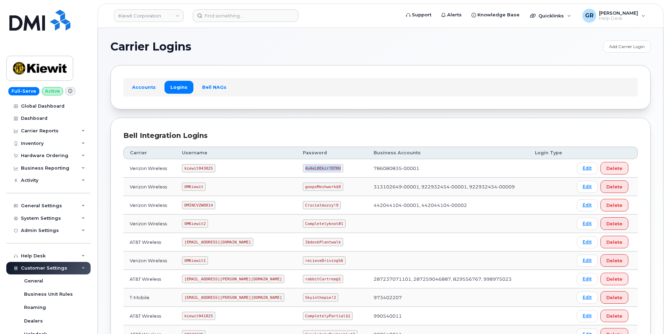
drag, startPoint x: 283, startPoint y: 168, endPoint x: 323, endPoint y: 168, distance: 40.8
click at [323, 168] on td "4u4eL8Ekzr?DTHU" at bounding box center [331, 168] width 71 height 18
copy code "4u4eL8Ekzr?DTHU"
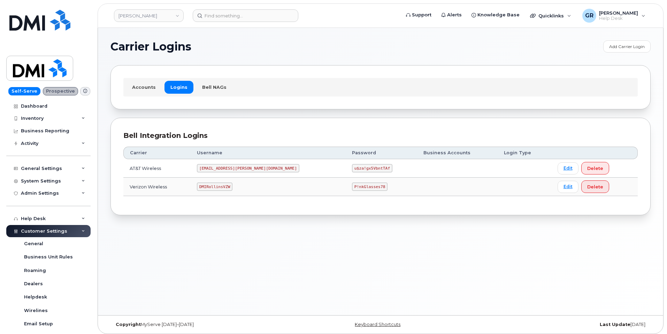
click at [352, 185] on code "P!nkGlasses78" at bounding box center [370, 187] width 36 height 8
copy code "P!nkGlasses78"
